Goal: Task Accomplishment & Management: Use online tool/utility

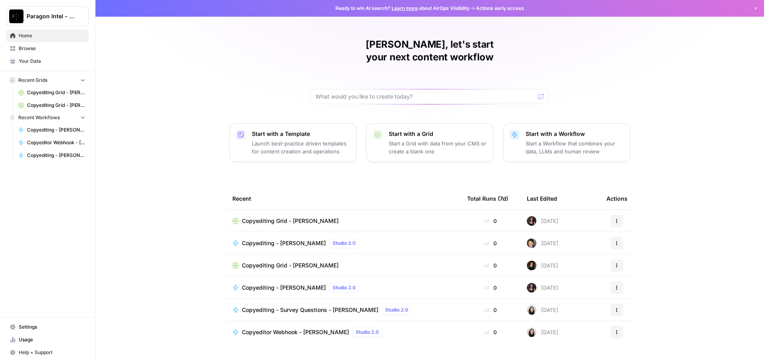
click at [33, 45] on span "Browse" at bounding box center [52, 48] width 66 height 7
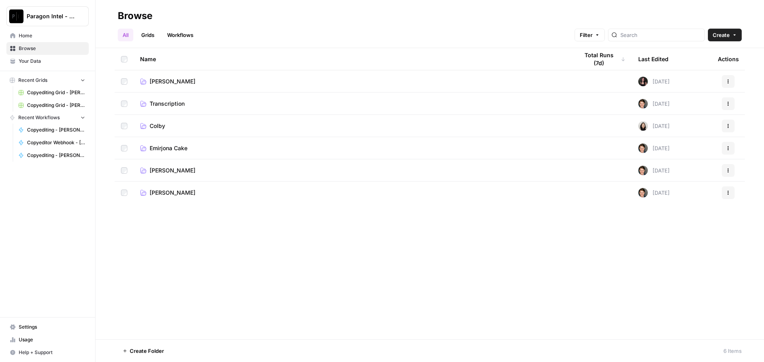
click at [170, 169] on span "[PERSON_NAME]" at bounding box center [173, 171] width 46 height 8
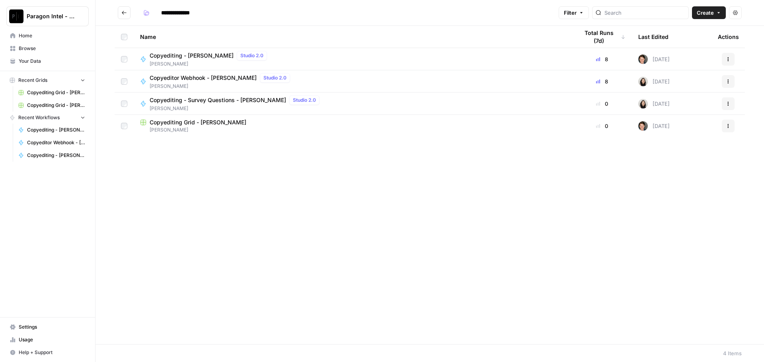
click at [175, 122] on span "Copyediting Grid - [PERSON_NAME]" at bounding box center [198, 123] width 97 height 8
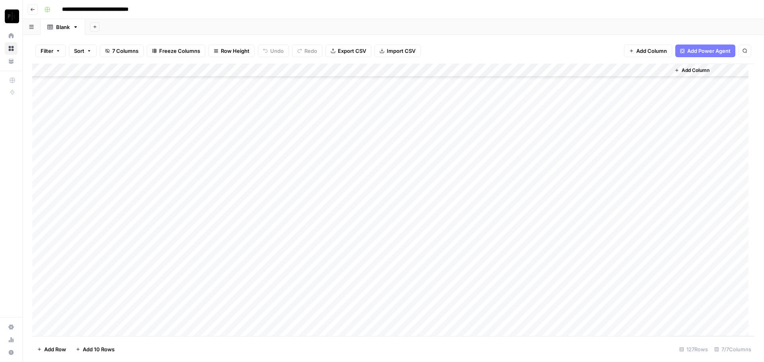
scroll to position [1471, 0]
click at [589, 315] on div "Add Column" at bounding box center [393, 200] width 722 height 273
